Goal: Information Seeking & Learning: Learn about a topic

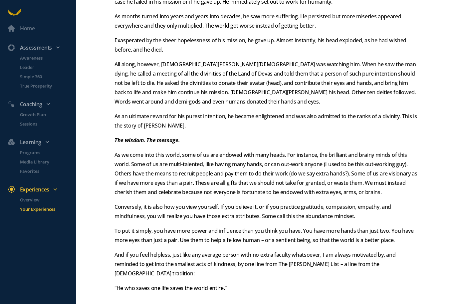
scroll to position [218, 0]
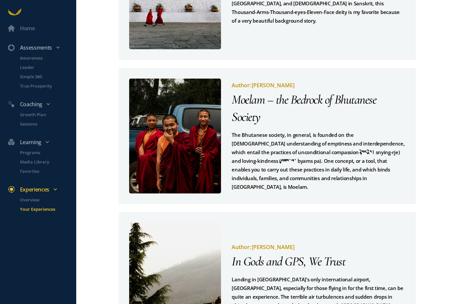
scroll to position [138, 0]
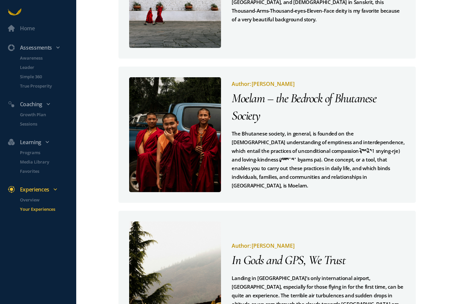
click at [324, 137] on pre "The Bhutanese society, in general, is founded on the [DEMOGRAPHIC_DATA] underst…" at bounding box center [318, 159] width 173 height 61
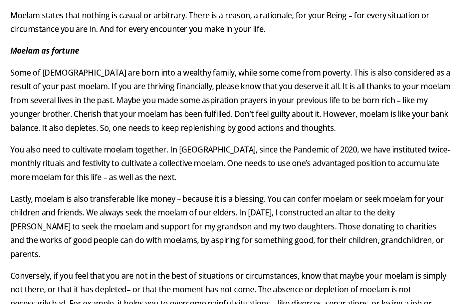
scroll to position [503, 0]
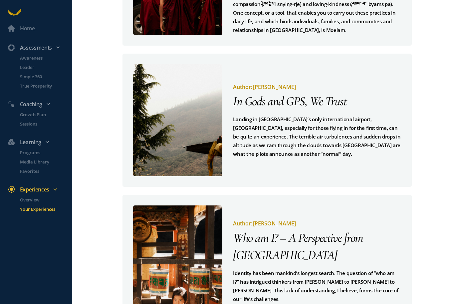
scroll to position [297, 0]
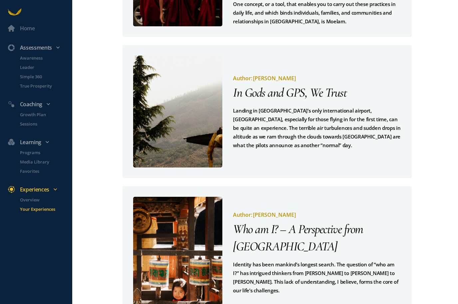
click at [323, 125] on div "Author: [PERSON_NAME] In Gods and GPS, We Trust Landing in [GEOGRAPHIC_DATA]’s …" at bounding box center [311, 112] width 179 height 112
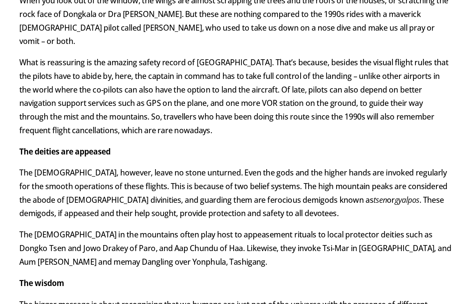
scroll to position [210, 0]
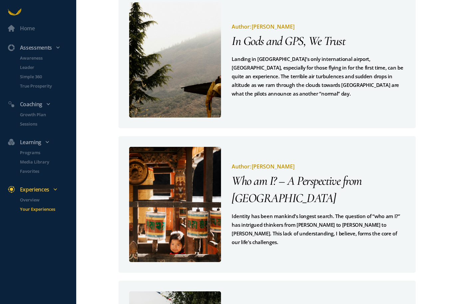
scroll to position [358, 0]
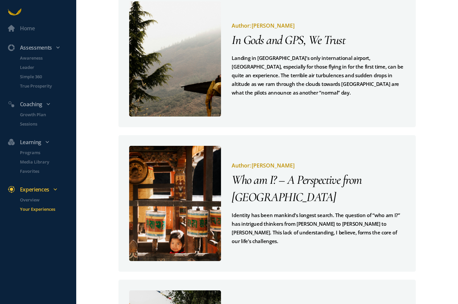
click at [317, 217] on div "Author: [PERSON_NAME] Who am I? – A Perspective from [GEOGRAPHIC_DATA] Identity…" at bounding box center [313, 203] width 184 height 115
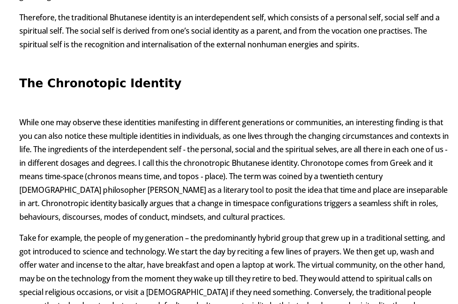
scroll to position [576, 0]
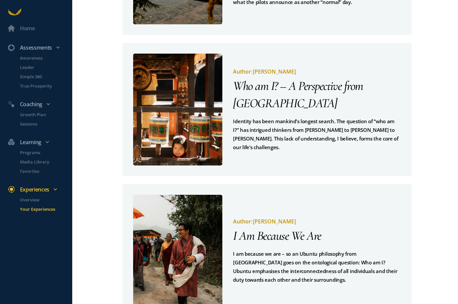
scroll to position [422, 0]
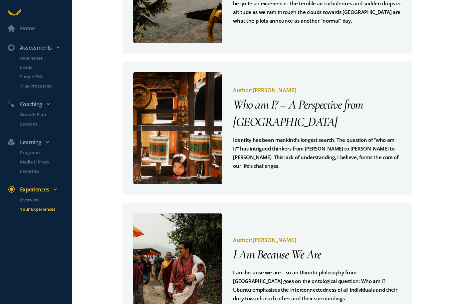
click at [365, 268] on pre "I am because we are – so an Ubuntu philosophy from [GEOGRAPHIC_DATA] goes on th…" at bounding box center [317, 285] width 168 height 35
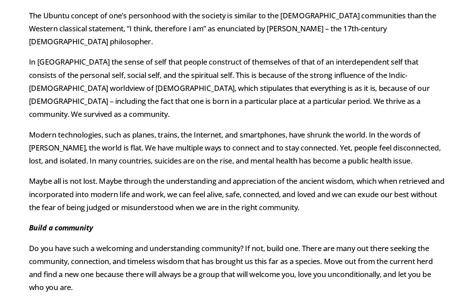
scroll to position [25, 0]
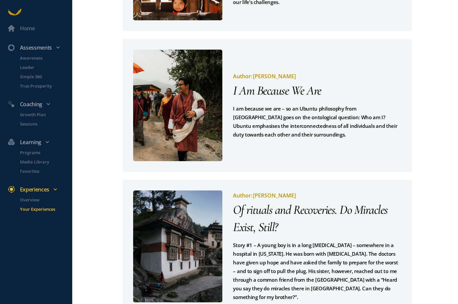
scroll to position [585, 0]
click at [347, 241] on pre "Story #1 – A young boy is in a long [MEDICAL_DATA] – somewhere in a hospital in…" at bounding box center [317, 271] width 168 height 61
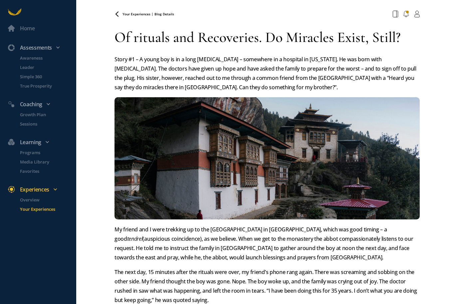
click at [0, 0] on icon at bounding box center [0, 0] width 0 height 0
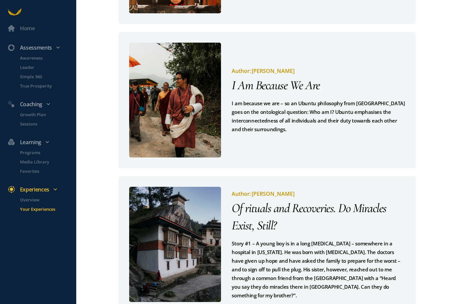
scroll to position [605, 0]
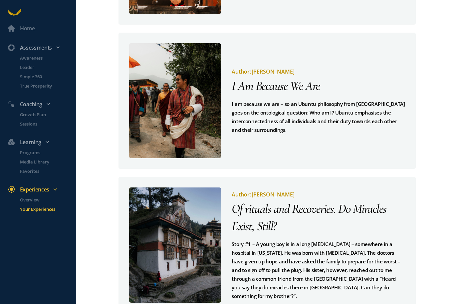
click at [30, 200] on p "Overview" at bounding box center [47, 199] width 55 height 7
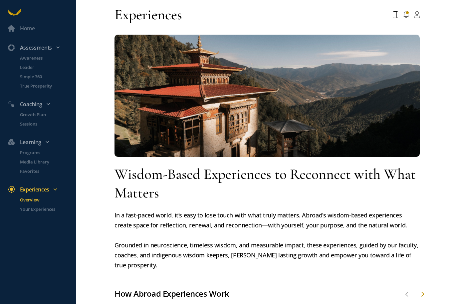
click at [33, 165] on p "Media Library" at bounding box center [47, 162] width 55 height 7
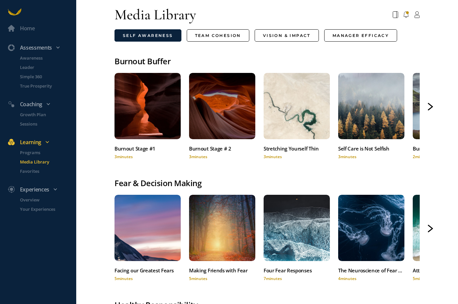
click at [130, 87] on div at bounding box center [148, 106] width 66 height 66
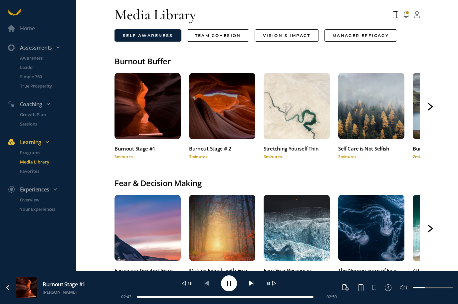
click at [398, 290] on div at bounding box center [397, 288] width 112 height 12
click at [344, 292] on icon at bounding box center [345, 288] width 9 height 9
click at [231, 282] on rect at bounding box center [230, 283] width 1 height 5
click at [360, 289] on icon at bounding box center [360, 287] width 5 height 7
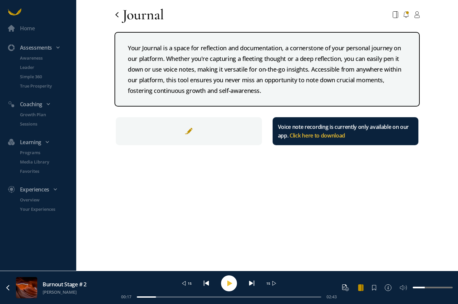
click at [207, 117] on div at bounding box center [189, 131] width 146 height 28
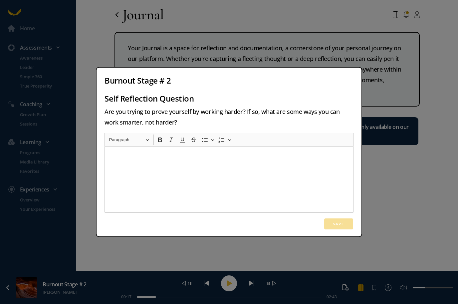
click at [387, 167] on div "Burnout Stage # 2 Self Reflection Question Are you trying to prove yourself by …" at bounding box center [229, 152] width 458 height 304
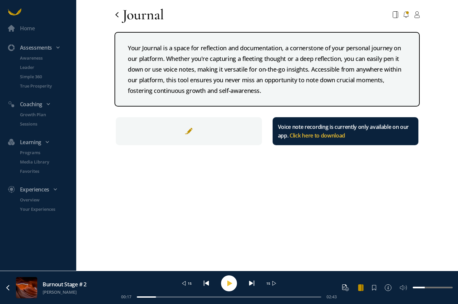
click at [373, 286] on span at bounding box center [374, 287] width 5 height 5
click at [377, 289] on span at bounding box center [374, 287] width 5 height 5
click at [345, 286] on icon at bounding box center [345, 288] width 9 height 9
